Goal: Task Accomplishment & Management: Manage account settings

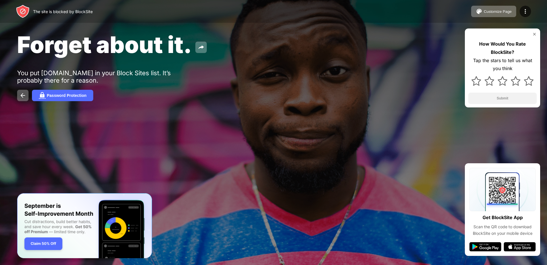
click at [535, 11] on div "The site is blocked by BlockSite Customize Page Edit Block List Redirect Custom…" at bounding box center [273, 11] width 547 height 23
click at [528, 10] on img at bounding box center [525, 11] width 7 height 7
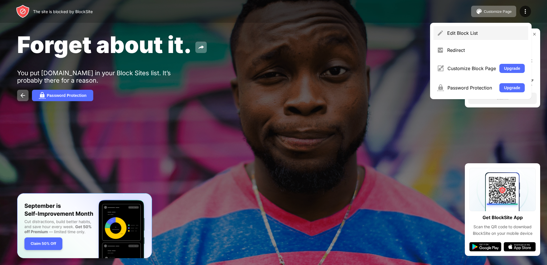
click at [478, 34] on div "Edit Block List" at bounding box center [486, 33] width 78 height 6
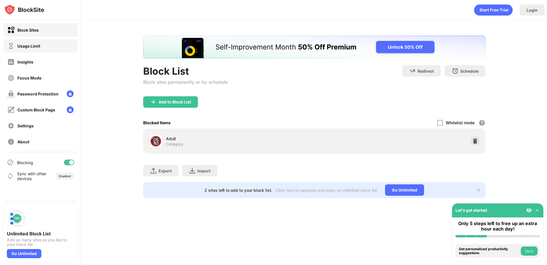
click at [31, 45] on div "Usage Limit" at bounding box center [28, 46] width 23 height 5
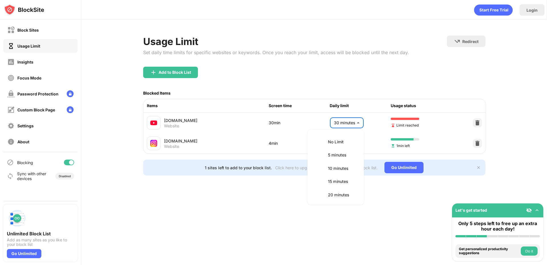
click at [353, 121] on body "Block Sites Usage Limit Insights Focus Mode Password Protection Custom Block Pa…" at bounding box center [273, 132] width 547 height 265
click at [339, 185] on li "35 minutes" at bounding box center [336, 180] width 50 height 13
type input "**"
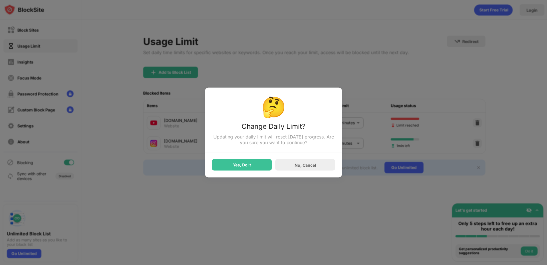
click at [233, 173] on div "🤔 Change Daily Limit? Updating your daily limit will reset [DATE] progress. Are…" at bounding box center [273, 133] width 137 height 90
click at [236, 169] on div "Yes, Do It" at bounding box center [242, 164] width 60 height 11
